Goal: Check status: Check status

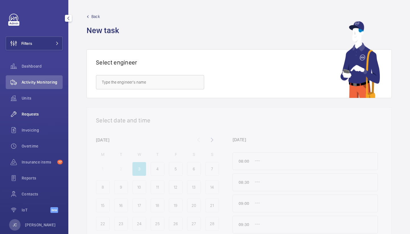
click at [32, 119] on div "Requests" at bounding box center [34, 114] width 57 height 14
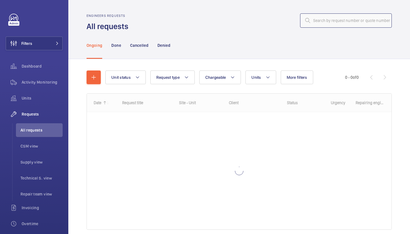
click at [339, 25] on input "text" at bounding box center [346, 20] width 92 height 14
paste input "R25-11688"
type input "R25-11688"
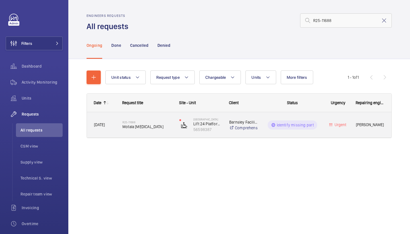
click at [145, 126] on span "Motala [MEDICAL_DATA]" at bounding box center [147, 127] width 50 height 6
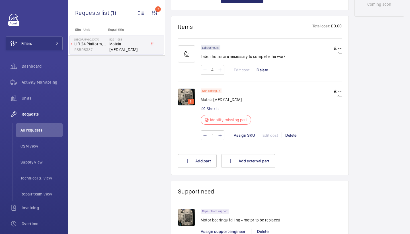
scroll to position [322, 0]
click at [183, 94] on img at bounding box center [186, 96] width 17 height 17
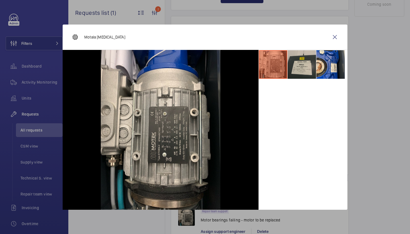
click at [309, 62] on li at bounding box center [302, 64] width 28 height 28
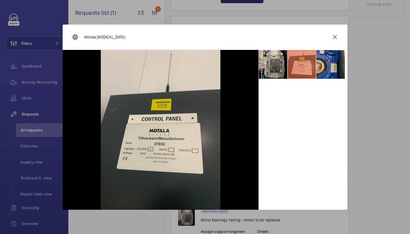
click at [336, 61] on li at bounding box center [331, 64] width 28 height 28
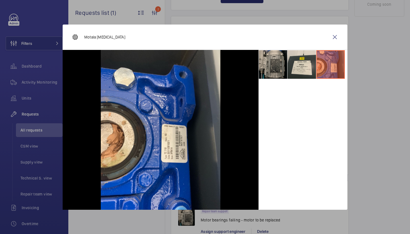
click at [276, 72] on li at bounding box center [273, 64] width 28 height 28
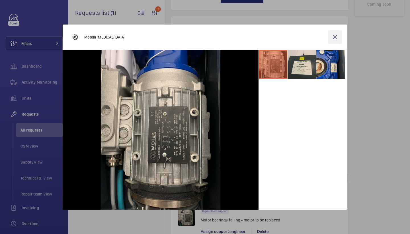
click at [331, 38] on wm-front-icon-button at bounding box center [335, 37] width 14 height 14
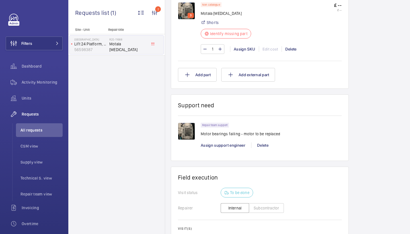
scroll to position [425, 0]
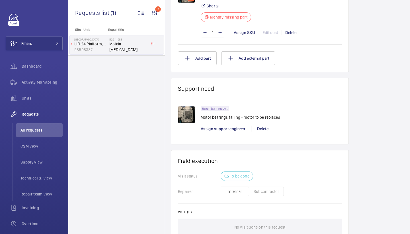
click at [191, 112] on img at bounding box center [186, 114] width 17 height 17
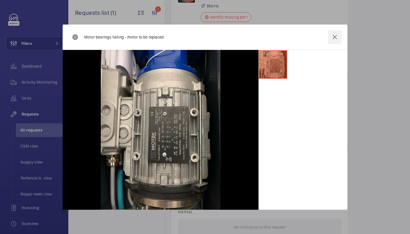
click at [333, 41] on wm-front-icon-button at bounding box center [335, 37] width 14 height 14
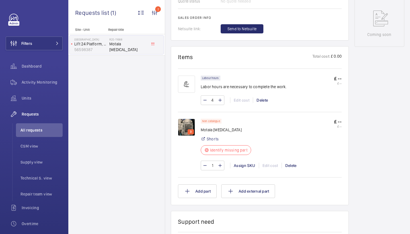
scroll to position [293, 0]
click at [187, 123] on img at bounding box center [186, 126] width 17 height 17
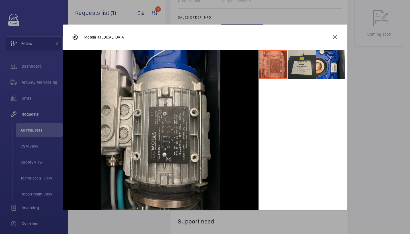
click at [305, 50] on li at bounding box center [302, 64] width 28 height 28
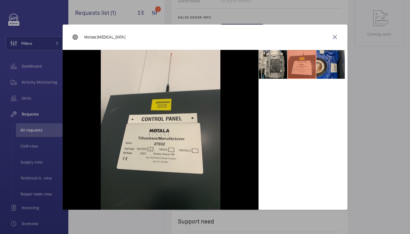
click at [327, 53] on li at bounding box center [331, 64] width 28 height 28
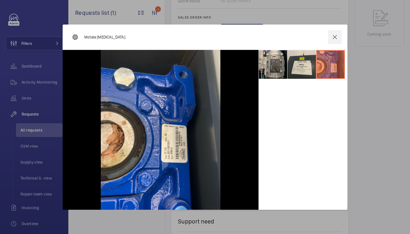
click at [335, 41] on wm-front-icon-button at bounding box center [335, 37] width 14 height 14
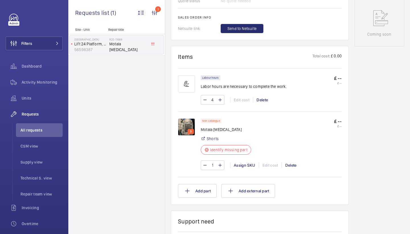
click at [185, 122] on img at bounding box center [186, 126] width 17 height 17
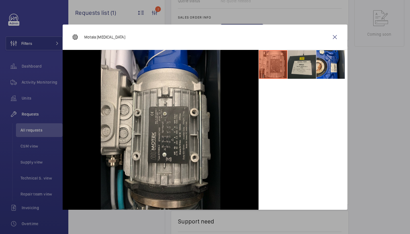
click at [307, 76] on li at bounding box center [302, 64] width 28 height 28
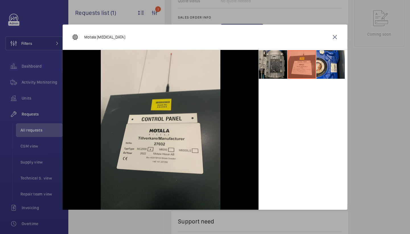
click at [280, 66] on li at bounding box center [273, 64] width 28 height 28
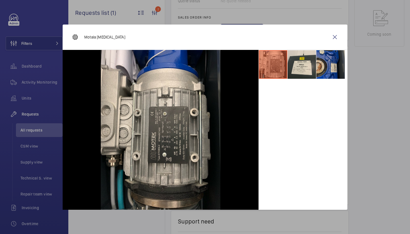
click at [339, 60] on li at bounding box center [331, 64] width 28 height 28
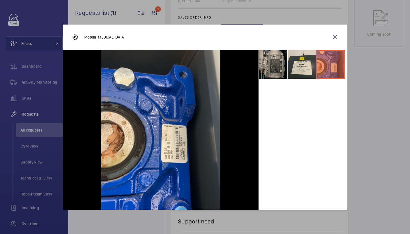
click at [261, 60] on li at bounding box center [273, 64] width 28 height 28
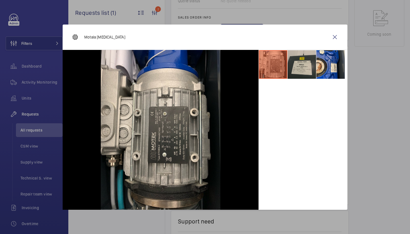
click at [293, 58] on li at bounding box center [302, 64] width 28 height 28
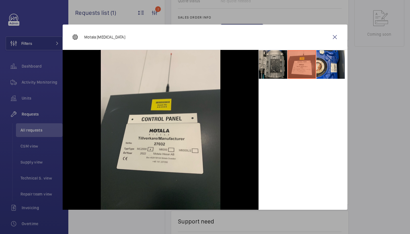
click at [281, 67] on li at bounding box center [273, 64] width 28 height 28
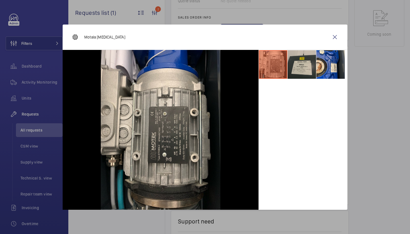
click at [306, 64] on li at bounding box center [302, 64] width 28 height 28
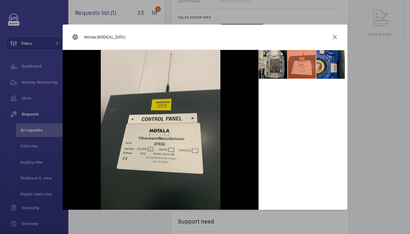
click at [327, 57] on li at bounding box center [331, 64] width 28 height 28
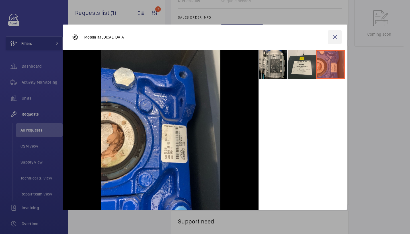
click at [332, 39] on wm-front-icon-button at bounding box center [335, 37] width 14 height 14
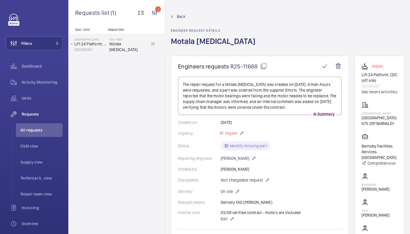
scroll to position [0, 0]
click at [263, 66] on mat-icon at bounding box center [263, 66] width 7 height 7
click at [265, 66] on mat-icon at bounding box center [263, 66] width 7 height 7
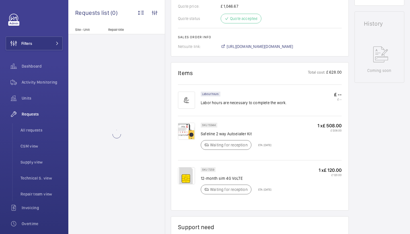
scroll to position [272, 0]
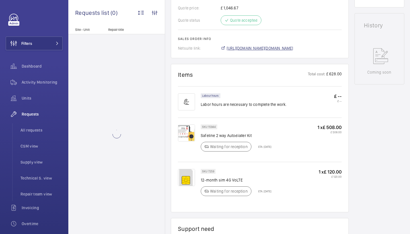
click at [283, 49] on span "[URL][DOMAIN_NAME][DOMAIN_NAME]" at bounding box center [260, 48] width 67 height 6
